Goal: Information Seeking & Learning: Learn about a topic

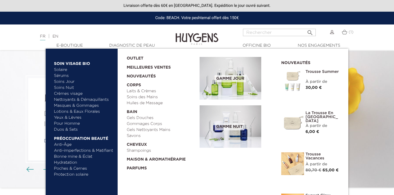
click at [62, 145] on link "Anti-Âge" at bounding box center [84, 145] width 60 height 6
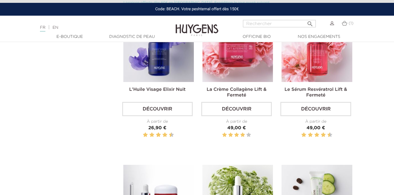
scroll to position [177, 0]
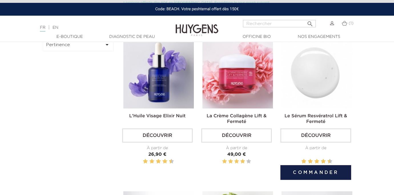
click at [330, 94] on img at bounding box center [316, 73] width 70 height 70
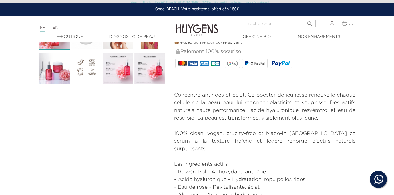
scroll to position [215, 0]
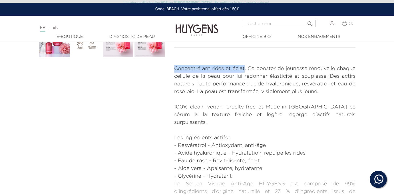
drag, startPoint x: 244, startPoint y: 68, endPoint x: 174, endPoint y: 68, distance: 69.9
click at [174, 68] on p "Concentré antirides et éclat. Ce booster de jeunesse renouvelle chaque cellule …" at bounding box center [264, 80] width 181 height 31
copy p "Concentré antirides et éclat"
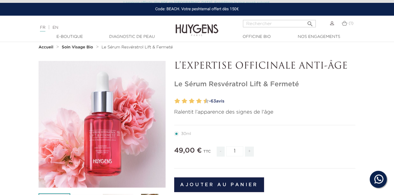
scroll to position [0, 0]
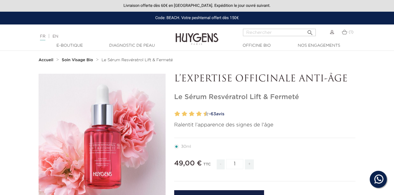
click at [227, 117] on link "- 63 avis" at bounding box center [281, 114] width 148 height 9
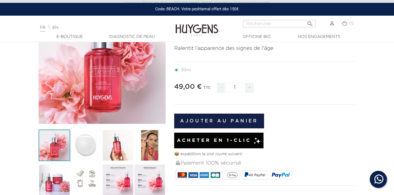
scroll to position [78, 0]
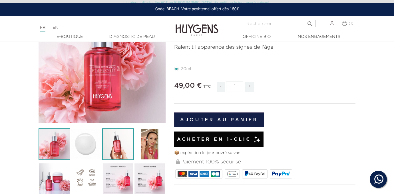
click at [121, 140] on img at bounding box center [118, 145] width 32 height 32
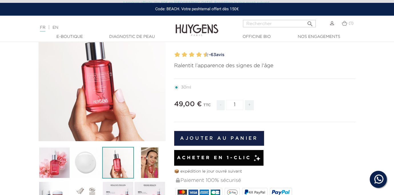
scroll to position [43, 0]
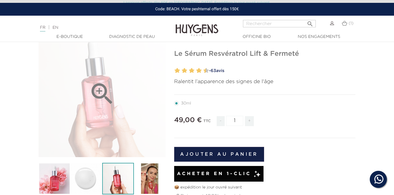
click at [115, 111] on div "" at bounding box center [102, 94] width 127 height 127
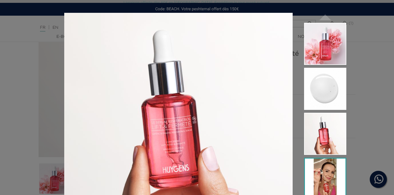
click at [330, 166] on img at bounding box center [325, 179] width 42 height 42
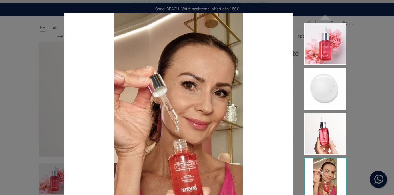
click at [363, 81] on div "Ralentit l’apparence des signes de l'âge  " at bounding box center [197, 97] width 394 height 195
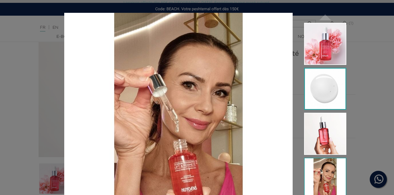
click at [324, 86] on img at bounding box center [325, 89] width 42 height 42
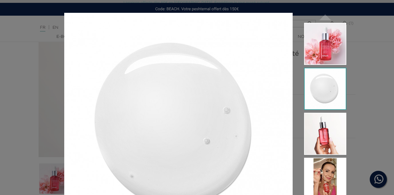
click at [354, 86] on div "Ralentit l’apparence des signes de l'âge  " at bounding box center [197, 97] width 394 height 195
click at [362, 88] on div "Ralentit l’apparence des signes de l'âge  " at bounding box center [197, 97] width 394 height 195
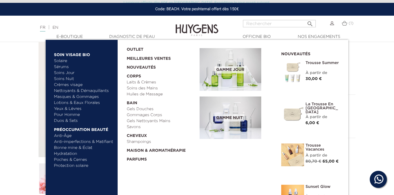
click at [227, 132] on img at bounding box center [230, 118] width 62 height 43
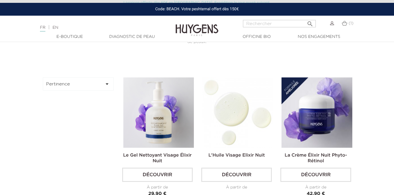
scroll to position [166, 0]
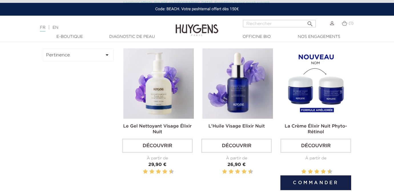
click at [322, 74] on img at bounding box center [316, 83] width 70 height 70
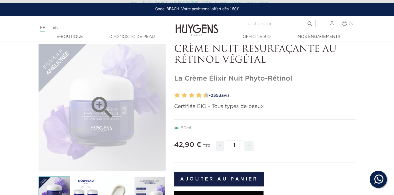
scroll to position [117, 0]
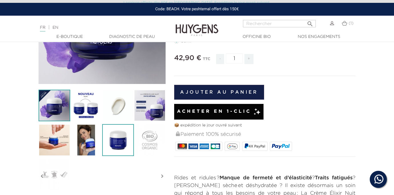
click at [118, 137] on img at bounding box center [118, 140] width 32 height 32
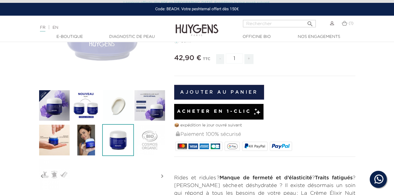
click at [124, 62] on div "" at bounding box center [102, 20] width 127 height 127
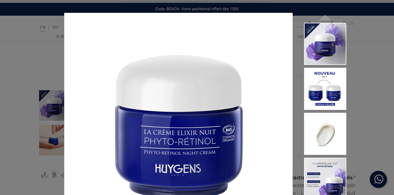
click at [13, 156] on div "Certifiée BIO - Tous types de peaux " at bounding box center [197, 97] width 394 height 195
click at [19, 155] on div "Certifiée BIO - Tous types de peaux " at bounding box center [197, 97] width 394 height 195
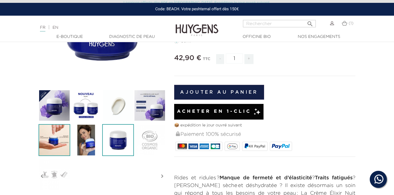
click at [57, 147] on img at bounding box center [55, 140] width 32 height 32
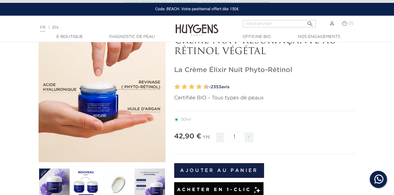
scroll to position [31, 0]
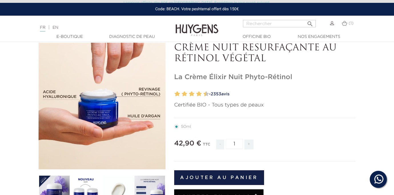
click at [106, 100] on icon "" at bounding box center [102, 106] width 29 height 29
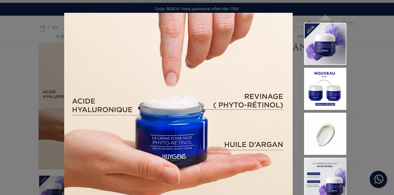
click at [389, 116] on div "Certifiée BIO - Tous types de peaux " at bounding box center [197, 97] width 394 height 195
click at [380, 115] on div "Certifiée BIO - Tous types de peaux " at bounding box center [197, 97] width 394 height 195
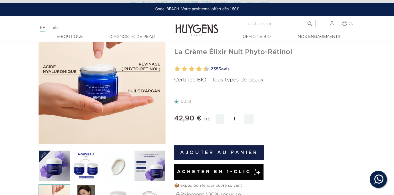
scroll to position [82, 0]
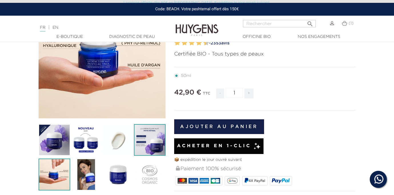
click at [141, 149] on img at bounding box center [150, 140] width 32 height 32
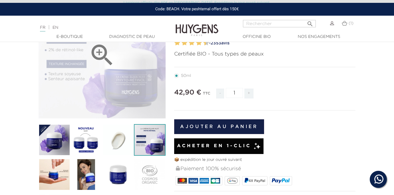
click at [122, 76] on div "" at bounding box center [102, 55] width 127 height 127
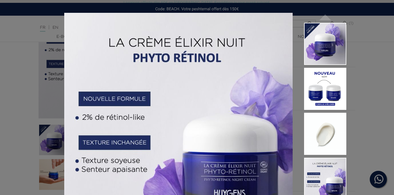
click at [372, 44] on div "Certifiée BIO - Tous types de peaux " at bounding box center [197, 97] width 394 height 195
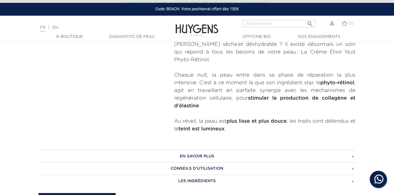
scroll to position [260, 0]
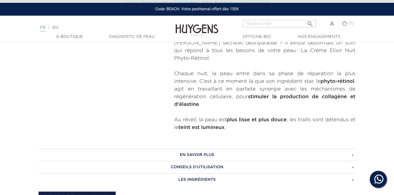
click at [186, 149] on h3 "En savoir plus" at bounding box center [197, 155] width 317 height 13
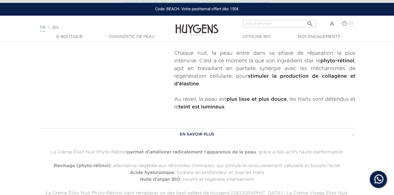
scroll to position [282, 0]
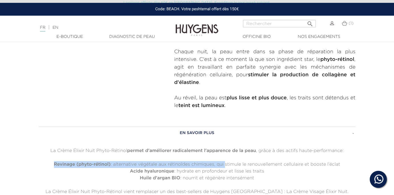
drag, startPoint x: 224, startPoint y: 157, endPoint x: 276, endPoint y: 151, distance: 51.7
click at [276, 151] on div "La Crème Élixir Nuit Phyto-Rétinol permet d'améliorer radicalement l'apparence …" at bounding box center [197, 189] width 317 height 82
click at [276, 155] on p at bounding box center [197, 158] width 317 height 7
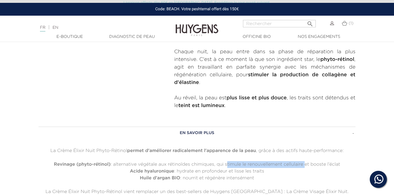
drag, startPoint x: 304, startPoint y: 158, endPoint x: 225, endPoint y: 157, distance: 78.4
click at [225, 161] on p "Revinage ( phyto-rétinol) : alternative végétale aux rétinoïdes chimiques, qui …" at bounding box center [197, 164] width 317 height 7
copy p "stimule le renouvellement cellulaire"
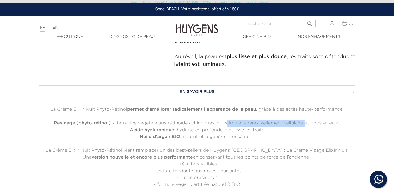
scroll to position [392, 0]
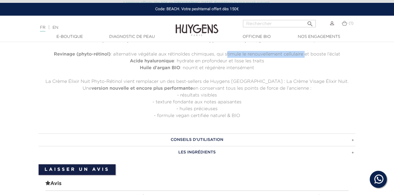
click at [192, 146] on h3 "Les ingrédients" at bounding box center [197, 152] width 317 height 13
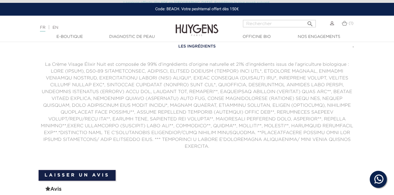
scroll to position [393, 0]
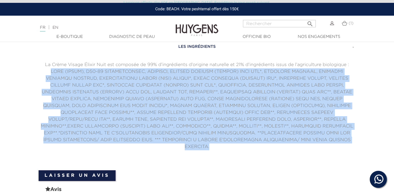
drag, startPoint x: 211, startPoint y: 141, endPoint x: 44, endPoint y: 64, distance: 183.5
click at [44, 68] on p at bounding box center [197, 109] width 317 height 82
copy p "LORE (IPSUM), D12-83 SITAMETCONSEC, ADIPISCI, ELITSED DOEIUSM (TEMPOR) INCI UTL…"
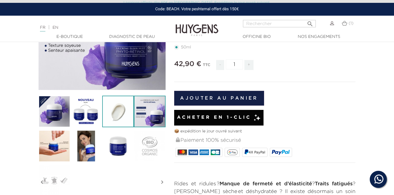
scroll to position [112, 0]
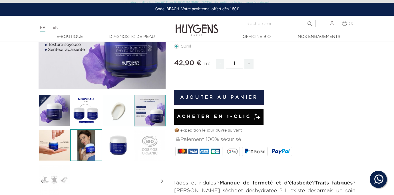
click at [95, 144] on img at bounding box center [86, 145] width 32 height 32
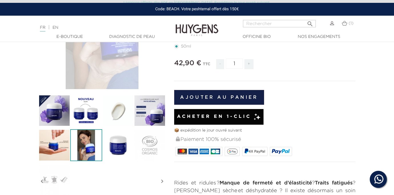
click at [116, 68] on div "" at bounding box center [102, 25] width 127 height 127
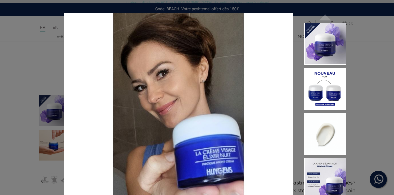
click at [37, 76] on div "Certifiée BIO - Tous types de peaux " at bounding box center [197, 97] width 394 height 195
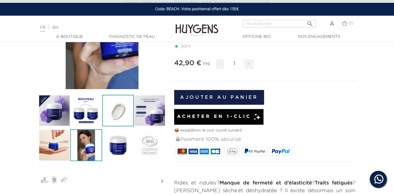
click at [120, 118] on img at bounding box center [118, 111] width 32 height 32
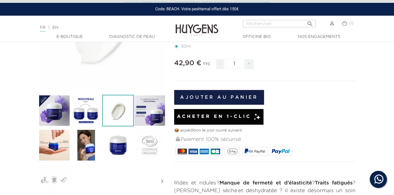
click at [99, 51] on div "" at bounding box center [102, 25] width 127 height 127
